Goal: Information Seeking & Learning: Learn about a topic

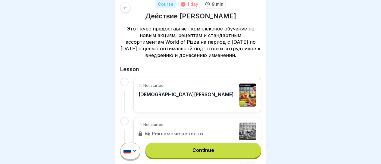
scroll to position [90, 0]
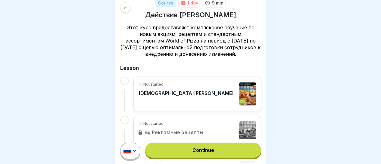
click at [199, 152] on link "Continue" at bounding box center [203, 149] width 116 height 15
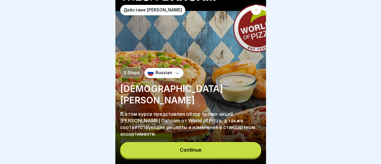
click at [199, 152] on div "Continue" at bounding box center [191, 149] width 22 height 5
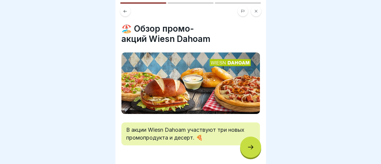
click at [251, 158] on div at bounding box center [250, 146] width 21 height 21
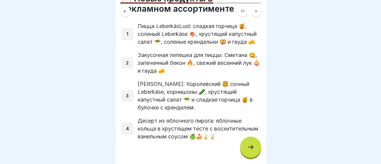
scroll to position [58, 0]
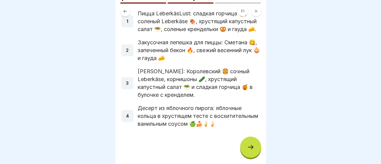
click at [255, 153] on div at bounding box center [250, 146] width 21 height 21
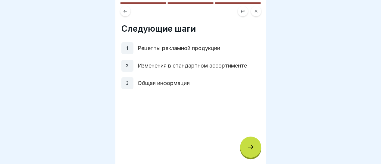
click at [255, 153] on div at bounding box center [250, 146] width 21 height 21
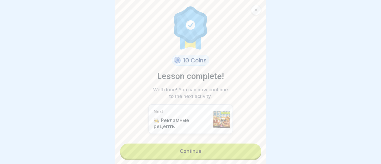
click at [223, 151] on link "Continue" at bounding box center [190, 150] width 141 height 15
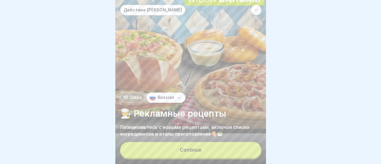
click at [223, 151] on button "Continue" at bounding box center [190, 150] width 141 height 16
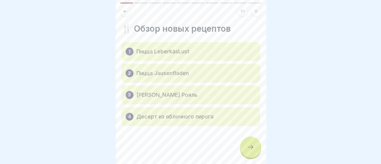
click at [255, 156] on div at bounding box center [250, 146] width 21 height 21
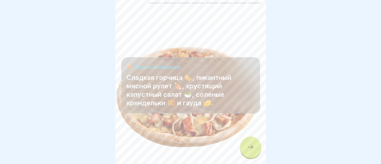
click at [255, 156] on div at bounding box center [250, 146] width 21 height 21
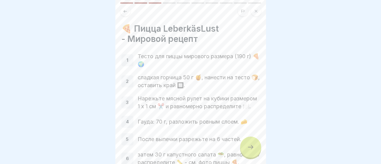
click at [250, 151] on icon at bounding box center [250, 146] width 7 height 7
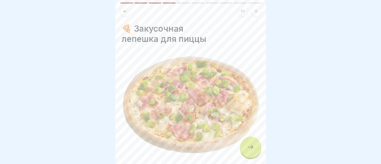
click at [250, 151] on icon at bounding box center [250, 146] width 7 height 7
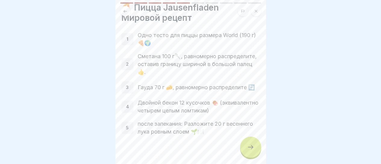
scroll to position [30, 0]
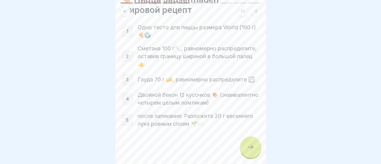
click at [246, 154] on div at bounding box center [250, 146] width 21 height 21
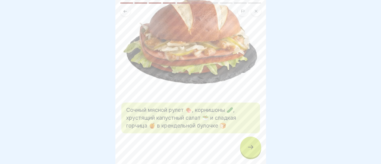
scroll to position [53, 0]
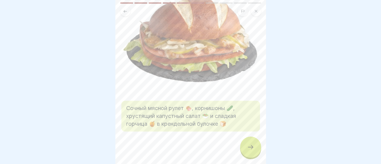
click at [253, 157] on div at bounding box center [250, 146] width 21 height 21
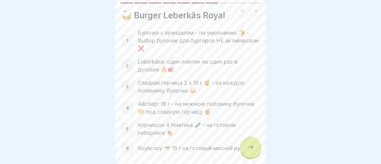
scroll to position [43, 0]
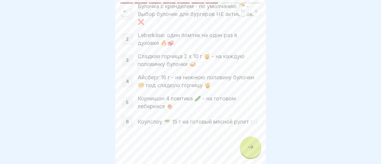
click at [250, 151] on icon at bounding box center [250, 146] width 7 height 7
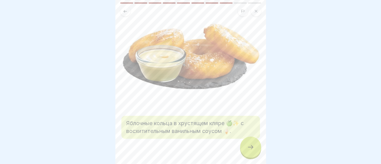
scroll to position [45, 0]
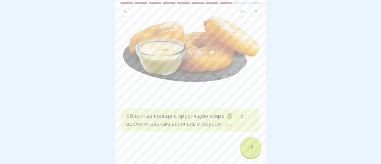
click at [249, 158] on div at bounding box center [250, 146] width 21 height 21
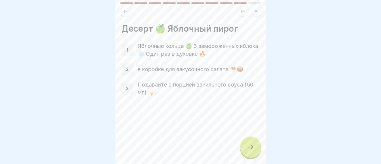
click at [257, 151] on div at bounding box center [250, 146] width 21 height 21
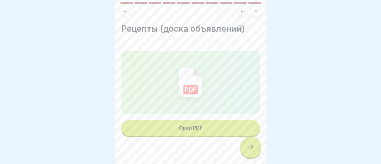
click at [254, 151] on div at bounding box center [250, 146] width 21 height 21
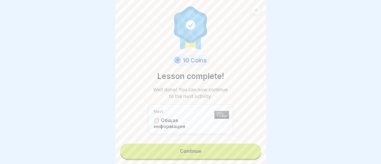
click at [229, 153] on link "Continue" at bounding box center [190, 150] width 141 height 15
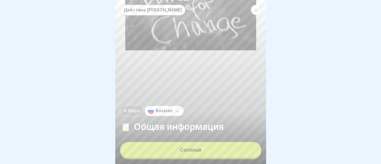
click at [229, 153] on button "Continue" at bounding box center [190, 150] width 141 height 16
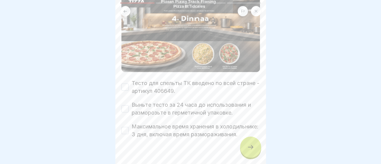
scroll to position [60, 0]
click at [123, 87] on button "Тесто для спельты ТК введено по всей стране - артикул 406649." at bounding box center [124, 86] width 7 height 7
click at [125, 105] on button "Выньте тесто за 24 часа до использования и разморозьте в герметичной упаковке." at bounding box center [124, 108] width 7 height 7
click at [126, 133] on button "Максимальное время хранения в холодильнике: 3 дня, включая время размораживания." at bounding box center [124, 129] width 7 height 7
click at [254, 153] on div at bounding box center [250, 146] width 21 height 21
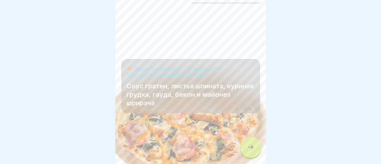
scroll to position [5, 0]
click at [254, 144] on div at bounding box center [250, 146] width 21 height 21
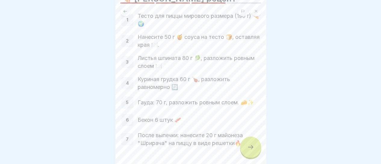
scroll to position [60, 0]
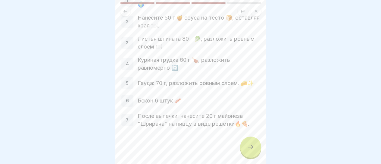
click at [245, 151] on div at bounding box center [250, 146] width 21 height 21
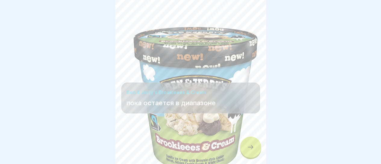
click at [253, 147] on icon at bounding box center [250, 146] width 7 height 7
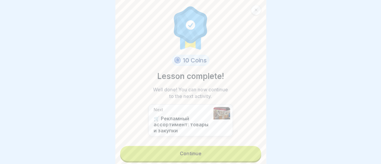
click at [218, 147] on link "Continue" at bounding box center [190, 153] width 141 height 15
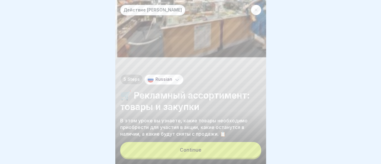
click at [214, 152] on button "Continue" at bounding box center [190, 150] width 141 height 16
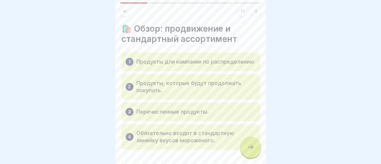
click at [247, 151] on icon at bounding box center [250, 146] width 7 height 7
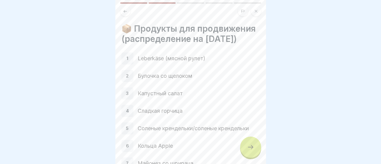
scroll to position [30, 0]
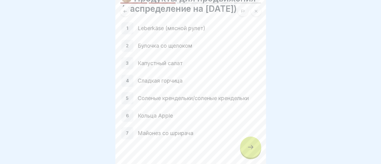
click at [246, 156] on div at bounding box center [250, 146] width 21 height 21
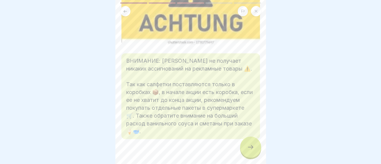
scroll to position [90, 0]
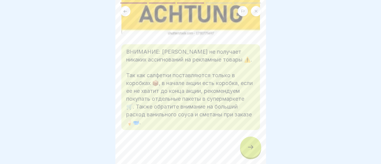
click at [253, 151] on icon at bounding box center [250, 146] width 7 height 7
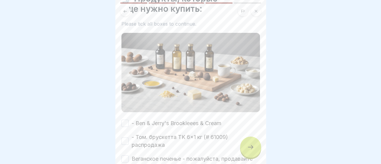
scroll to position [60, 0]
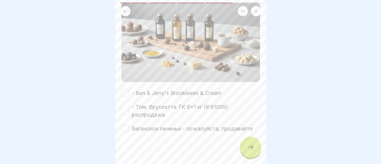
click at [125, 93] on button "- Ben & Jerry's Brookieees & Cream" at bounding box center [124, 92] width 7 height 7
click at [126, 107] on button "- Том. брускетта TK 6x1 кг (# 61009) распродажа" at bounding box center [124, 110] width 7 height 7
click at [123, 128] on button "Веганское печенье - пожалуйста, продавайте" at bounding box center [124, 128] width 7 height 7
click at [254, 154] on div at bounding box center [250, 146] width 21 height 21
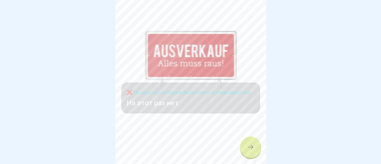
scroll to position [5, 0]
click at [253, 151] on div at bounding box center [250, 146] width 21 height 21
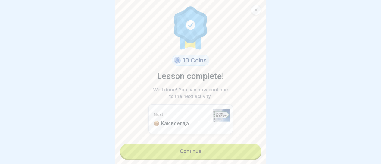
click at [219, 149] on link "Continue" at bounding box center [190, 150] width 141 height 15
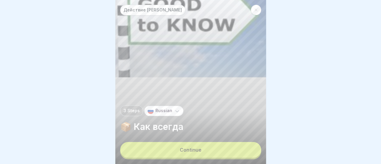
click at [210, 158] on button "Continue" at bounding box center [190, 150] width 141 height 16
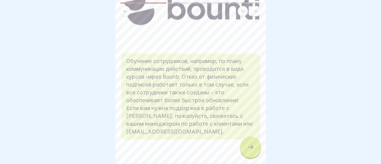
scroll to position [89, 0]
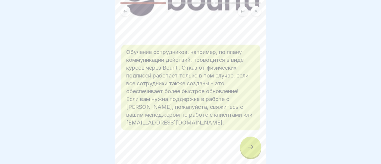
click at [253, 150] on icon at bounding box center [250, 146] width 7 height 7
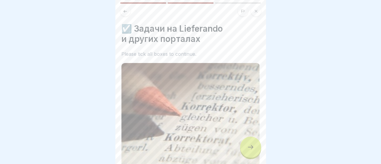
click at [253, 150] on icon at bounding box center [250, 146] width 7 height 7
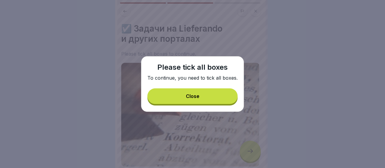
click at [206, 99] on button "Close" at bounding box center [193, 97] width 90 height 16
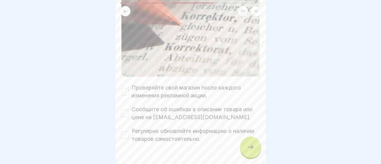
scroll to position [102, 0]
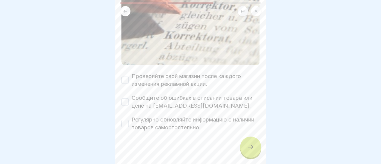
click at [126, 76] on button "Проверяйте свой магазин после каждого изменения рекламной акции." at bounding box center [124, 79] width 7 height 7
click at [124, 98] on button "Сообщите об ошибках в описании товара или цене на [EMAIL_ADDRESS][DOMAIN_NAME]." at bounding box center [124, 101] width 7 height 7
click at [125, 120] on button "Регулярно обновляйте информацию о наличии товаров самостоятельно." at bounding box center [124, 123] width 7 height 7
click at [249, 150] on icon at bounding box center [250, 146] width 7 height 7
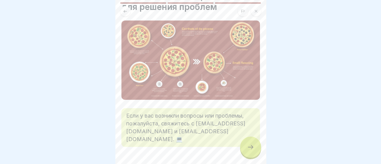
scroll to position [48, 0]
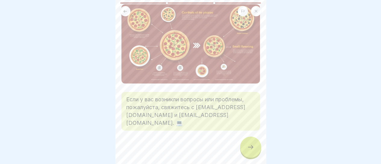
click at [254, 156] on div at bounding box center [250, 146] width 21 height 21
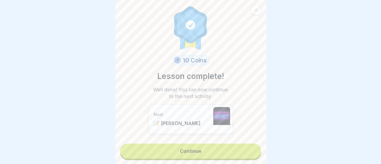
click at [198, 152] on link "Continue" at bounding box center [190, 150] width 141 height 15
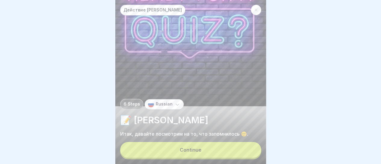
click at [198, 152] on button "Continue" at bounding box center [190, 150] width 141 height 16
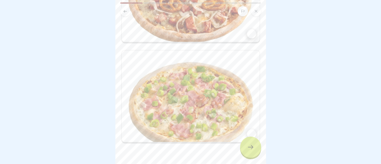
scroll to position [115, 0]
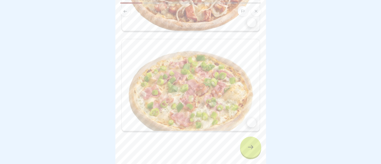
click at [248, 118] on div at bounding box center [251, 122] width 9 height 9
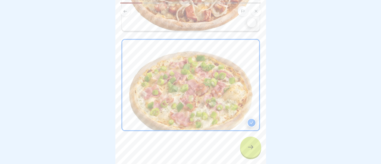
click at [250, 151] on icon at bounding box center [250, 146] width 7 height 7
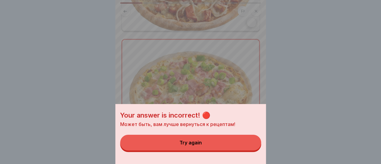
click at [208, 148] on button "Try again" at bounding box center [190, 143] width 141 height 16
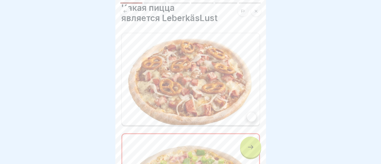
scroll to position [30, 0]
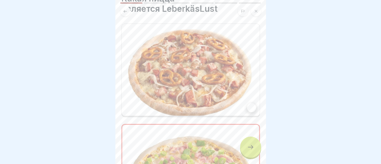
click at [247, 106] on div at bounding box center [251, 107] width 9 height 9
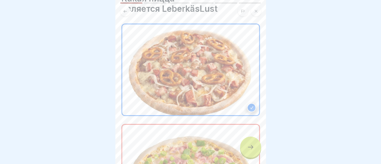
click at [253, 151] on icon at bounding box center [250, 146] width 7 height 7
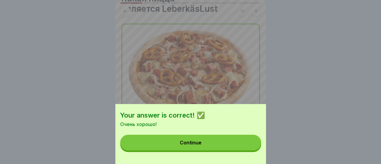
click at [214, 145] on button "Continue" at bounding box center [190, 143] width 141 height 16
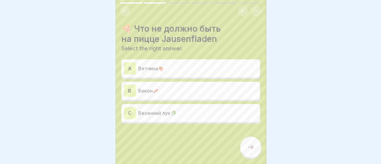
click at [130, 90] on div "B" at bounding box center [130, 91] width 12 height 12
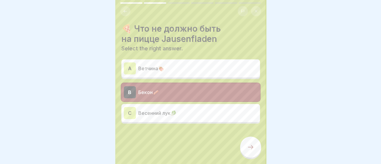
click at [251, 151] on icon at bounding box center [250, 146] width 7 height 7
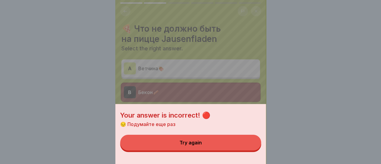
click at [224, 148] on button "Try again" at bounding box center [190, 143] width 141 height 16
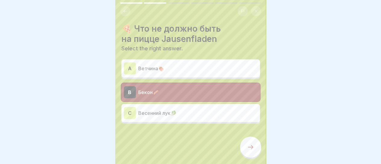
click at [135, 64] on div "A" at bounding box center [130, 68] width 12 height 12
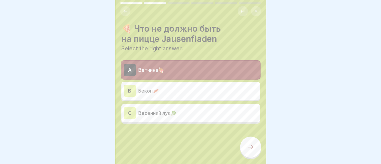
click at [124, 113] on div "C" at bounding box center [130, 113] width 12 height 12
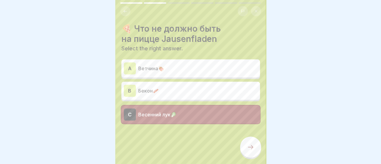
click at [252, 149] on icon at bounding box center [250, 146] width 7 height 7
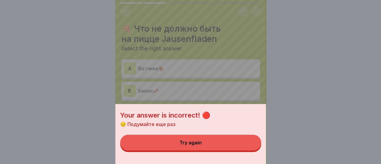
click at [213, 145] on button "Try again" at bounding box center [190, 143] width 141 height 16
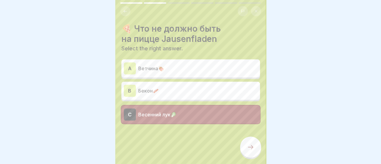
click at [138, 63] on div "A Ветчина🍖" at bounding box center [191, 68] width 134 height 12
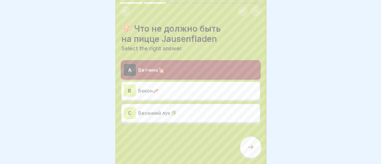
click at [248, 149] on icon at bounding box center [250, 146] width 7 height 7
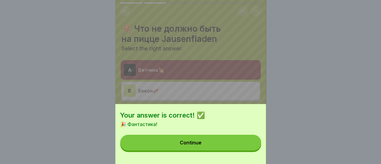
click at [218, 150] on button "Continue" at bounding box center [190, 143] width 141 height 16
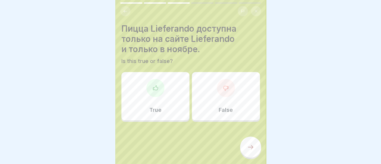
click at [198, 103] on div "False" at bounding box center [226, 96] width 68 height 48
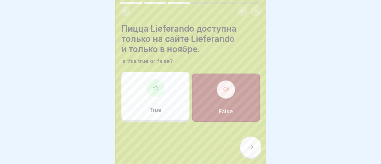
click at [251, 151] on icon at bounding box center [250, 146] width 7 height 7
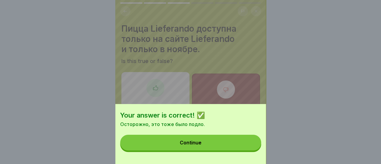
click at [213, 148] on button "Continue" at bounding box center [190, 143] width 141 height 16
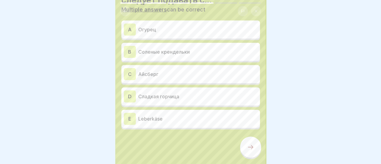
scroll to position [40, 0]
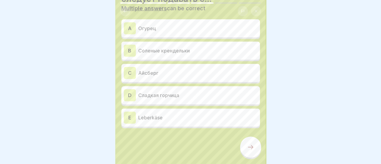
click at [142, 99] on div "D Сладкая горчица" at bounding box center [191, 95] width 134 height 12
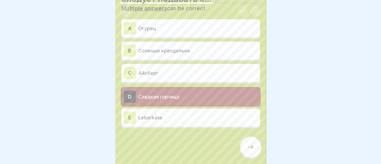
click at [144, 118] on p "Leberkäse" at bounding box center [197, 117] width 119 height 7
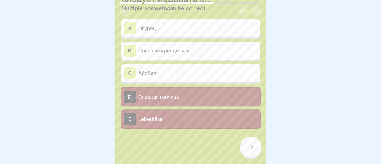
click at [144, 72] on p "Айсберг" at bounding box center [197, 72] width 119 height 7
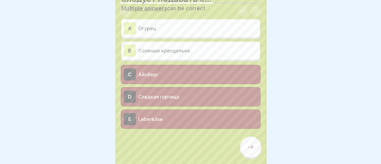
click at [150, 25] on p "Огурец" at bounding box center [197, 28] width 119 height 7
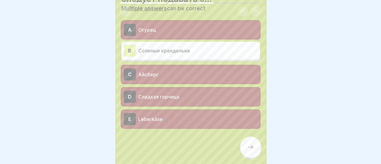
click at [246, 148] on div at bounding box center [250, 146] width 21 height 21
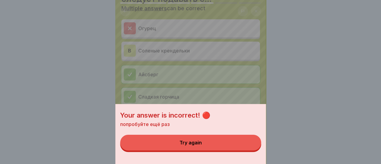
click at [224, 150] on button "Try again" at bounding box center [190, 143] width 141 height 16
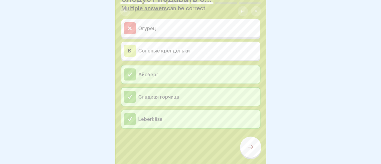
click at [136, 50] on div "B [PERSON_NAME] крендельки" at bounding box center [191, 51] width 134 height 12
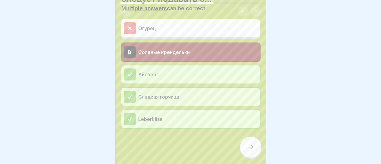
click at [248, 148] on div at bounding box center [250, 146] width 21 height 21
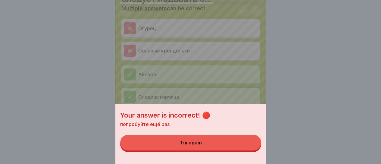
click at [242, 149] on button "Try again" at bounding box center [190, 143] width 141 height 16
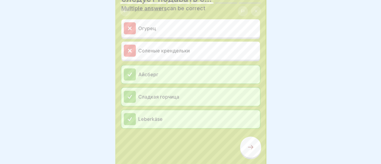
click at [186, 122] on p "Leberkäse" at bounding box center [197, 118] width 119 height 7
click at [183, 48] on p "Соленые крендельки" at bounding box center [197, 50] width 119 height 7
click at [186, 31] on p "Огурец" at bounding box center [197, 28] width 119 height 7
click at [220, 80] on div "Айсберг" at bounding box center [191, 74] width 134 height 12
click at [220, 79] on div "Айсберг" at bounding box center [191, 74] width 134 height 12
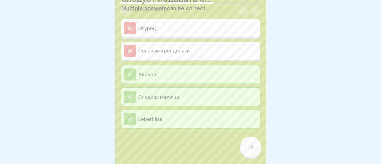
click at [249, 156] on div at bounding box center [250, 146] width 21 height 21
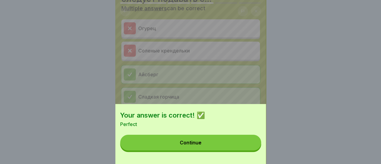
click at [212, 148] on button "Continue" at bounding box center [190, 143] width 141 height 16
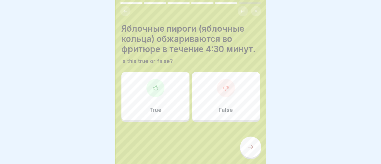
click at [208, 117] on div "False" at bounding box center [226, 96] width 68 height 48
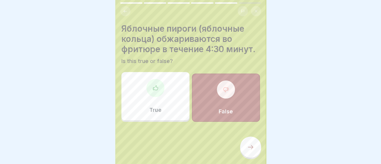
click at [253, 151] on icon at bounding box center [250, 146] width 7 height 7
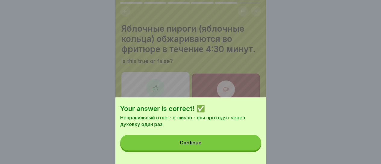
click at [202, 150] on button "Continue" at bounding box center [190, 143] width 141 height 16
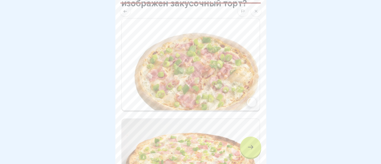
scroll to position [30, 0]
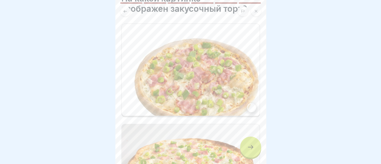
click at [248, 107] on div at bounding box center [251, 107] width 9 height 9
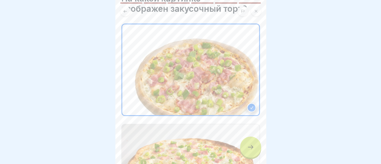
click at [245, 158] on div at bounding box center [250, 146] width 21 height 21
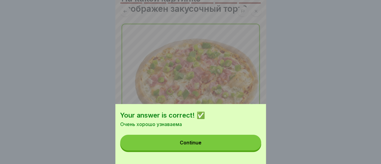
click at [217, 144] on button "Continue" at bounding box center [190, 143] width 141 height 16
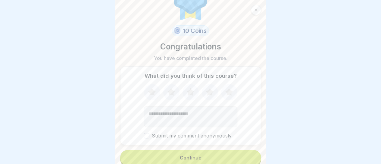
scroll to position [32, 0]
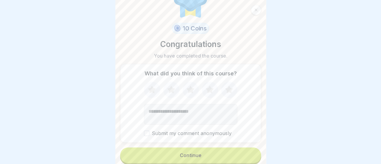
click at [229, 85] on icon at bounding box center [229, 90] width 16 height 16
click at [145, 133] on button "Submit my comment anonymously" at bounding box center [146, 132] width 5 height 5
click at [183, 156] on div "Continue" at bounding box center [191, 154] width 22 height 5
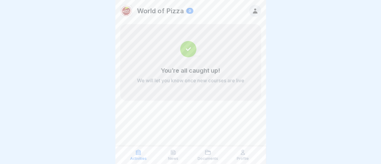
scroll to position [5, 0]
click at [141, 155] on icon at bounding box center [138, 152] width 6 height 6
click at [175, 159] on p "News" at bounding box center [173, 158] width 10 height 4
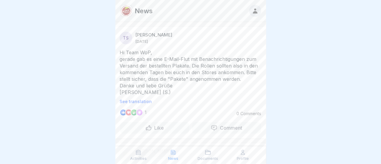
click at [245, 158] on p "Profile" at bounding box center [243, 158] width 12 height 4
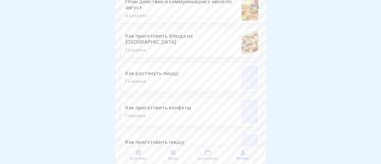
scroll to position [271, 0]
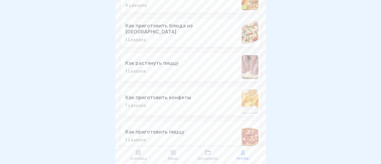
click at [230, 72] on div "Как растянуть пиццу 1 Lessons" at bounding box center [190, 67] width 141 height 30
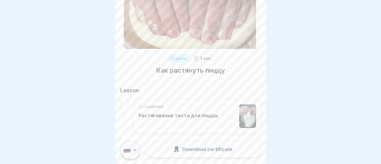
scroll to position [36, 0]
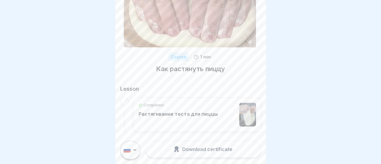
click at [208, 152] on div "Download certificate" at bounding box center [203, 149] width 59 height 7
click at [171, 108] on div "Completed Растягивание теста для пиццы" at bounding box center [178, 114] width 79 height 24
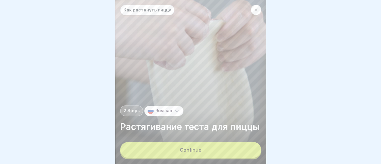
click at [197, 152] on div "Continue" at bounding box center [191, 149] width 22 height 5
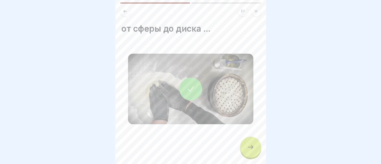
click at [189, 89] on icon at bounding box center [190, 89] width 8 height 8
click at [124, 9] on icon at bounding box center [125, 11] width 5 height 5
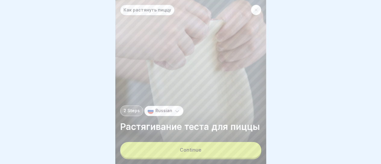
click at [257, 5] on div at bounding box center [256, 10] width 10 height 10
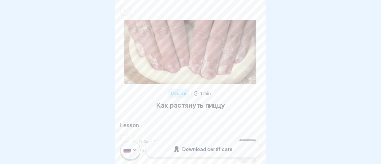
click at [129, 9] on div at bounding box center [125, 10] width 10 height 10
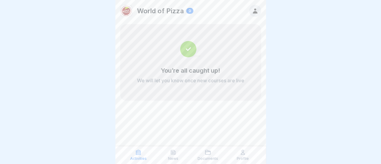
click at [240, 156] on div "Profile" at bounding box center [243, 154] width 32 height 11
